Goal: Information Seeking & Learning: Learn about a topic

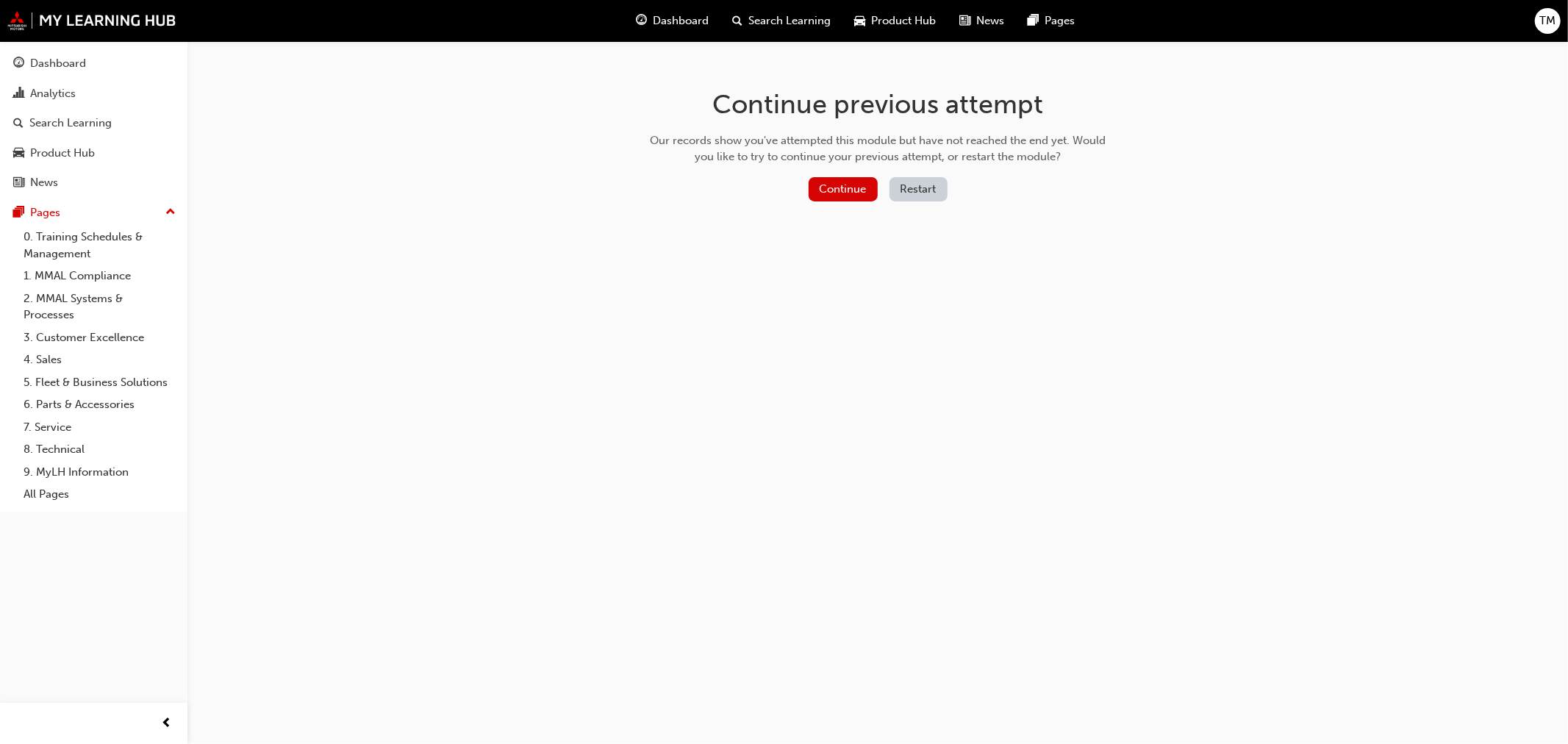
click at [924, 196] on button "Restart" at bounding box center [918, 189] width 58 height 24
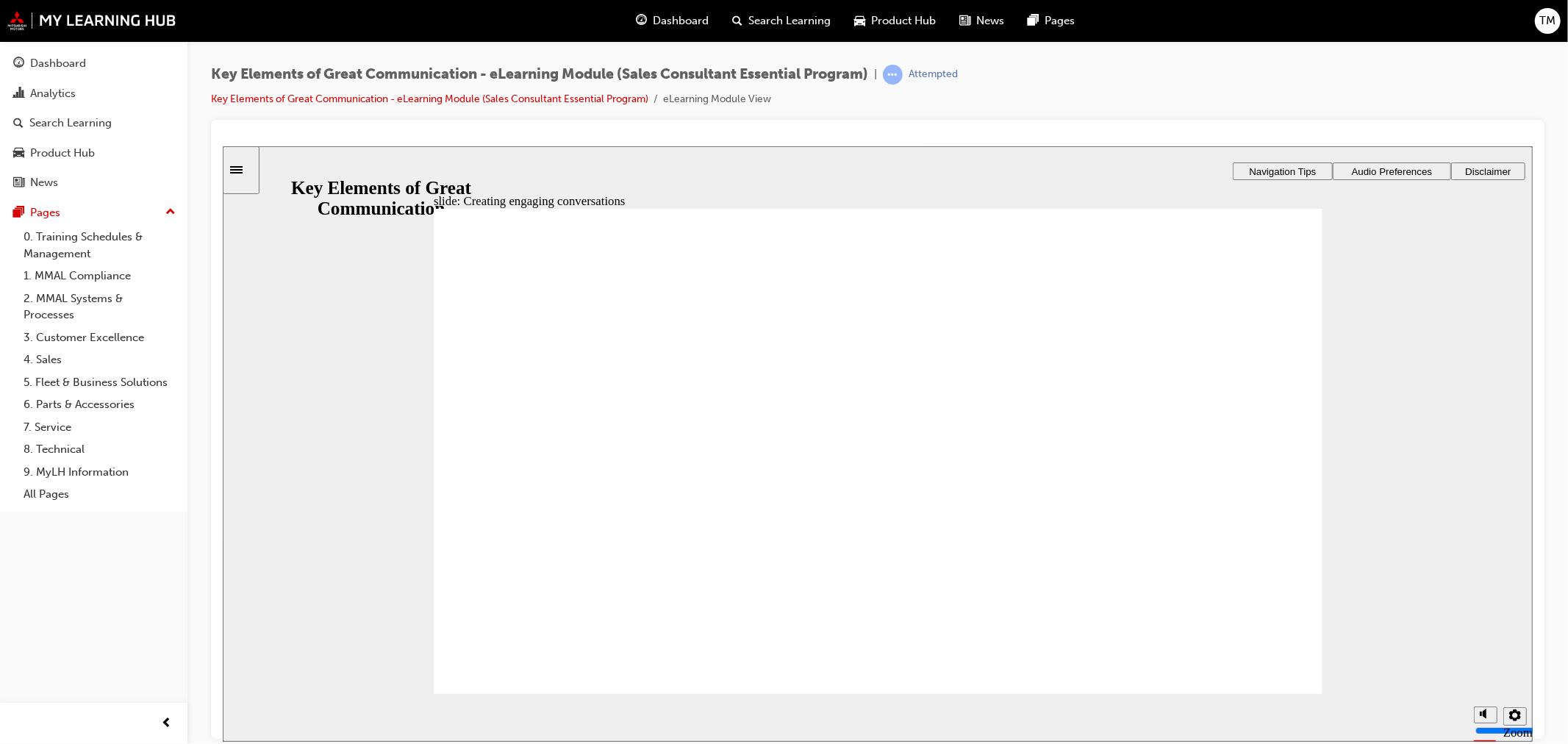
drag, startPoint x: 1259, startPoint y: 280, endPoint x: 1114, endPoint y: 337, distance: 155.8
drag, startPoint x: 1253, startPoint y: 284, endPoint x: 1210, endPoint y: 311, distance: 50.8
